Goal: Information Seeking & Learning: Learn about a topic

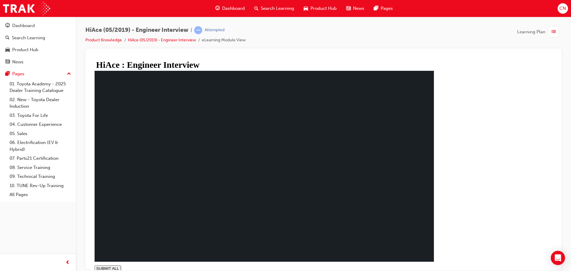
drag, startPoint x: 264, startPoint y: 263, endPoint x: 437, endPoint y: 263, distance: 172.5
type input "1"
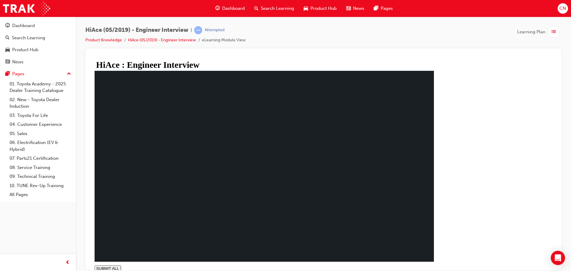
click at [550, 33] on div "button" at bounding box center [553, 31] width 11 height 11
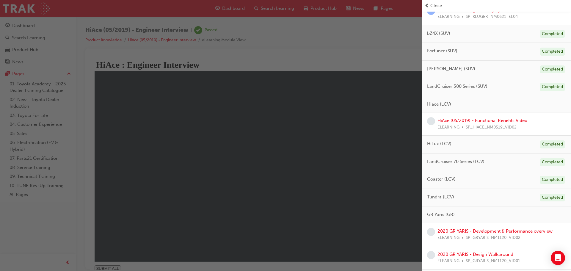
scroll to position [238, 0]
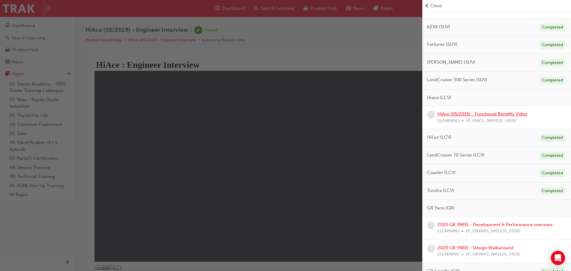
click at [476, 115] on link "HiAce (05/2019) - Functional Benefits Video" at bounding box center [483, 113] width 90 height 5
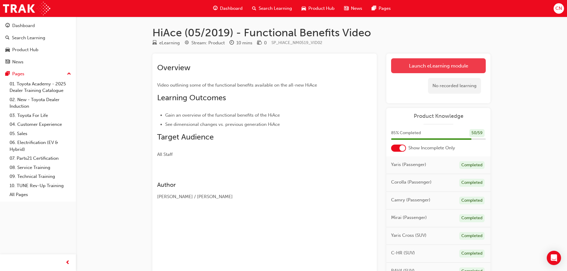
click at [430, 63] on link "Launch eLearning module" at bounding box center [438, 65] width 95 height 15
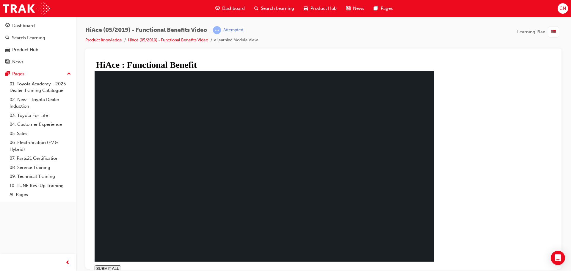
drag, startPoint x: 204, startPoint y: 263, endPoint x: 449, endPoint y: 267, distance: 244.5
type input "1"
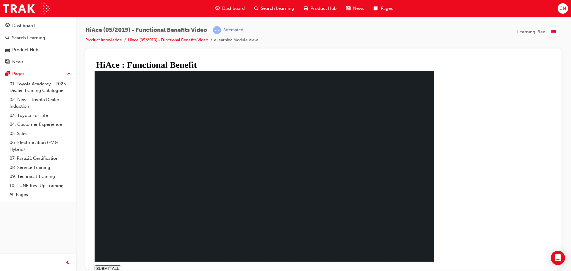
drag, startPoint x: 405, startPoint y: 234, endPoint x: 401, endPoint y: 234, distance: 4.5
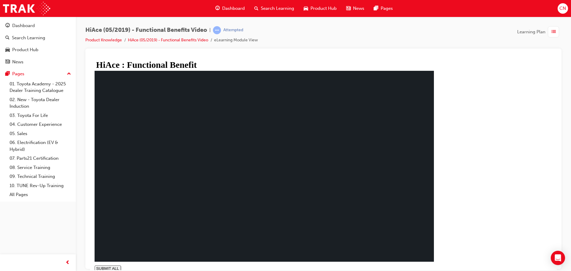
click at [556, 32] on span "list-icon" at bounding box center [553, 31] width 4 height 7
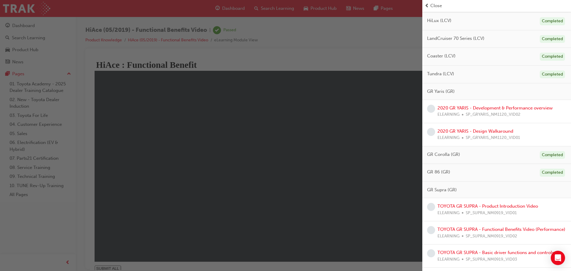
scroll to position [287, 0]
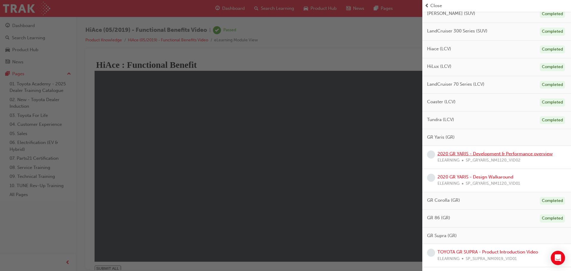
click at [494, 155] on link "2020 GR YARIS - Development & Performance overview" at bounding box center [495, 153] width 115 height 5
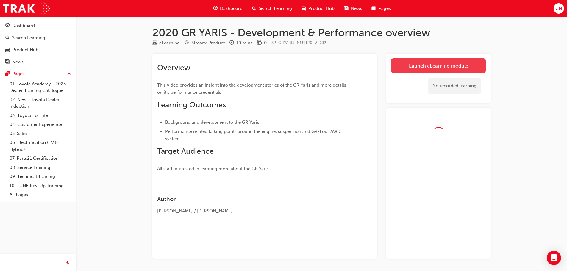
click at [441, 60] on link "Launch eLearning module" at bounding box center [438, 65] width 95 height 15
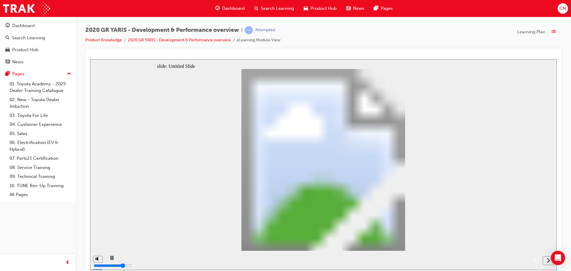
click at [537, 261] on icon "replay" at bounding box center [535, 260] width 4 height 5
click at [533, 260] on icon "replay" at bounding box center [535, 260] width 4 height 5
click at [531, 213] on div "slide: Untitled Slide GR Yaris 2020 Overview GR Yaris 2020 Overview Back to top" at bounding box center [323, 164] width 467 height 211
click at [547, 259] on icon "next" at bounding box center [548, 259] width 3 height 5
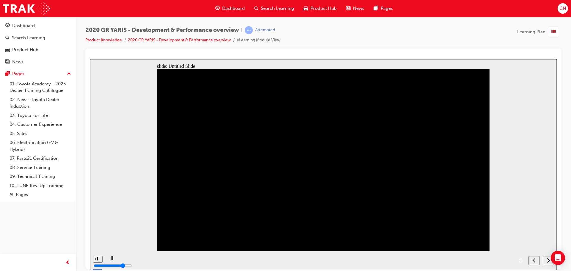
click at [549, 260] on icon "next" at bounding box center [548, 259] width 3 height 5
click at [400, 264] on div "playback controls" at bounding box center [315, 259] width 421 height 19
click at [135, 260] on div "playback controls" at bounding box center [315, 259] width 421 height 19
drag, startPoint x: 130, startPoint y: 261, endPoint x: 167, endPoint y: 260, distance: 37.8
click at [167, 260] on div "playback controls" at bounding box center [315, 259] width 421 height 19
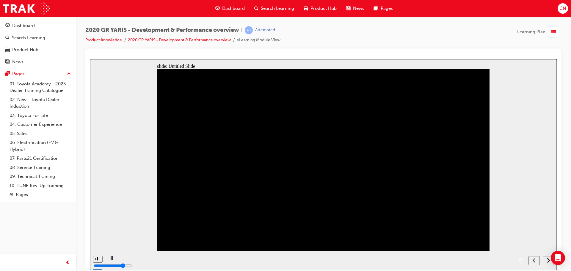
click at [261, 267] on div "playback controls" at bounding box center [315, 259] width 421 height 19
click at [258, 260] on div "playback controls" at bounding box center [315, 259] width 421 height 19
click at [521, 260] on icon "replay" at bounding box center [521, 260] width 5 height 5
drag, startPoint x: 98, startPoint y: 237, endPoint x: 99, endPoint y: 242, distance: 4.8
click at [99, 242] on input "volume" at bounding box center [113, 243] width 38 height 5
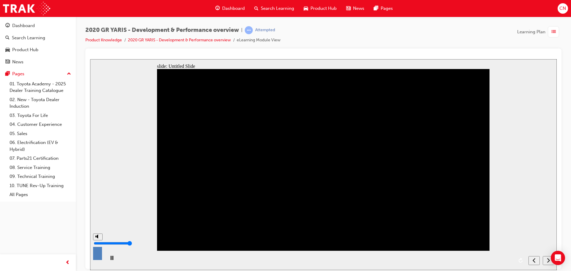
drag, startPoint x: 99, startPoint y: 243, endPoint x: 101, endPoint y: 233, distance: 9.9
type input "10"
click at [101, 241] on input "volume" at bounding box center [113, 243] width 38 height 5
click at [516, 202] on div "slide: Untitled Slide Back to top" at bounding box center [323, 164] width 467 height 211
click at [121, 209] on div "slide: Untitled Slide Back to top" at bounding box center [323, 164] width 467 height 211
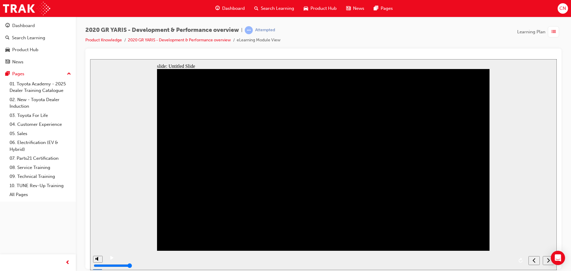
click at [549, 260] on icon "next" at bounding box center [548, 259] width 3 height 5
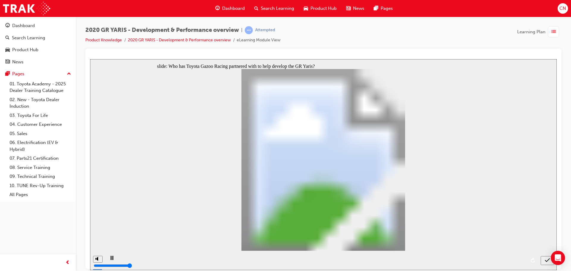
radio input "false"
radio input "true"
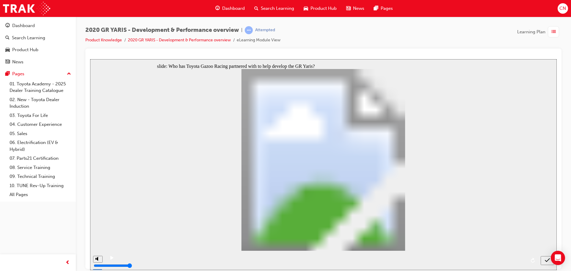
radio input "true"
click at [546, 261] on icon "submit" at bounding box center [547, 259] width 5 height 5
radio input "true"
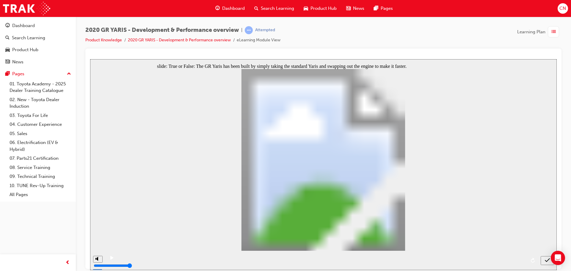
click at [546, 260] on icon "submit" at bounding box center [547, 259] width 5 height 5
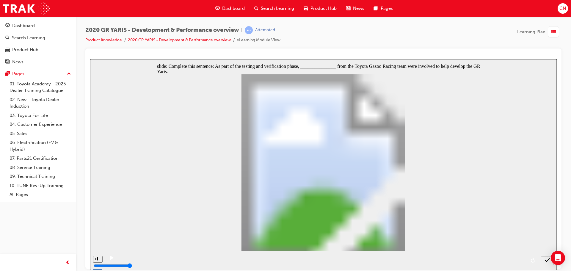
click at [548, 259] on icon "submit" at bounding box center [547, 259] width 5 height 5
radio input "false"
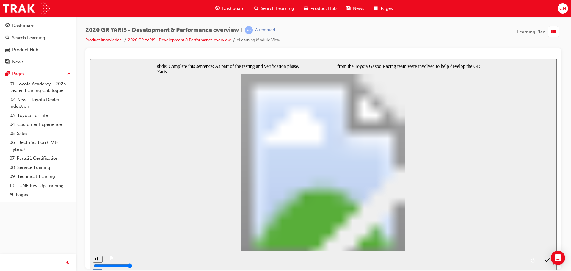
radio input "true"
click at [546, 259] on icon "submit" at bounding box center [547, 259] width 5 height 5
radio input "true"
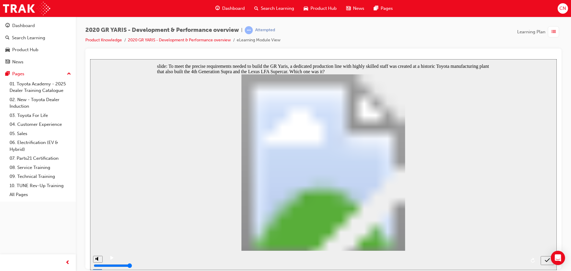
click at [545, 258] on div "submit" at bounding box center [547, 260] width 9 height 6
radio input "true"
click at [546, 259] on icon "submit" at bounding box center [547, 259] width 5 height 5
